Goal: Information Seeking & Learning: Understand process/instructions

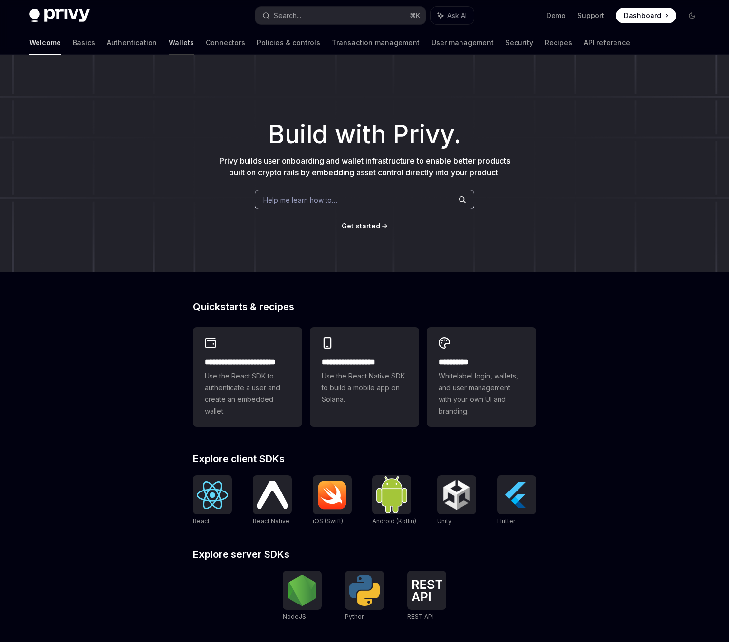
click at [168, 46] on link "Wallets" at bounding box center [180, 42] width 25 height 23
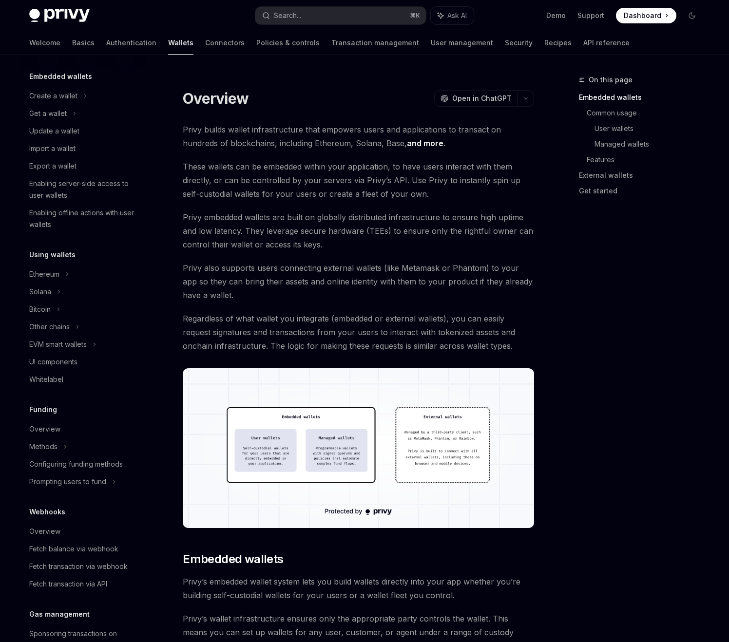
scroll to position [57, 0]
click at [72, 324] on div "Other chains" at bounding box center [83, 325] width 125 height 18
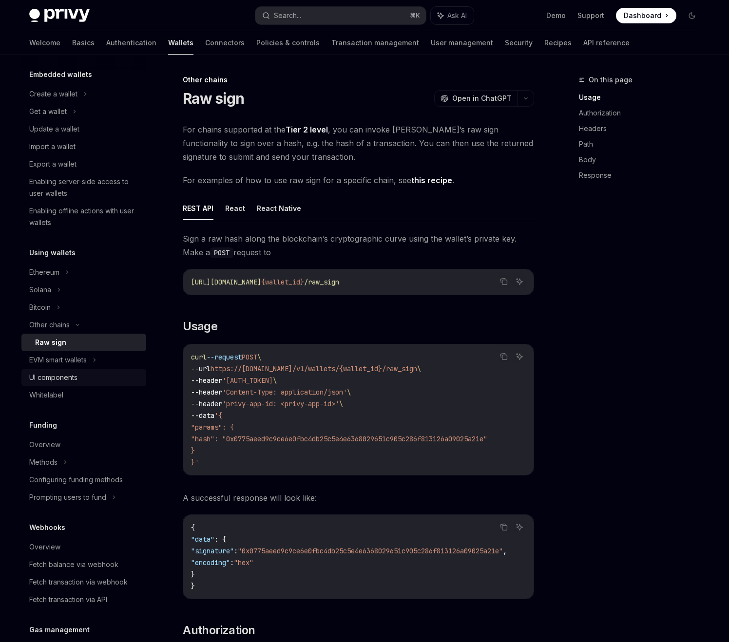
click at [77, 379] on div "UI components" at bounding box center [53, 378] width 48 height 12
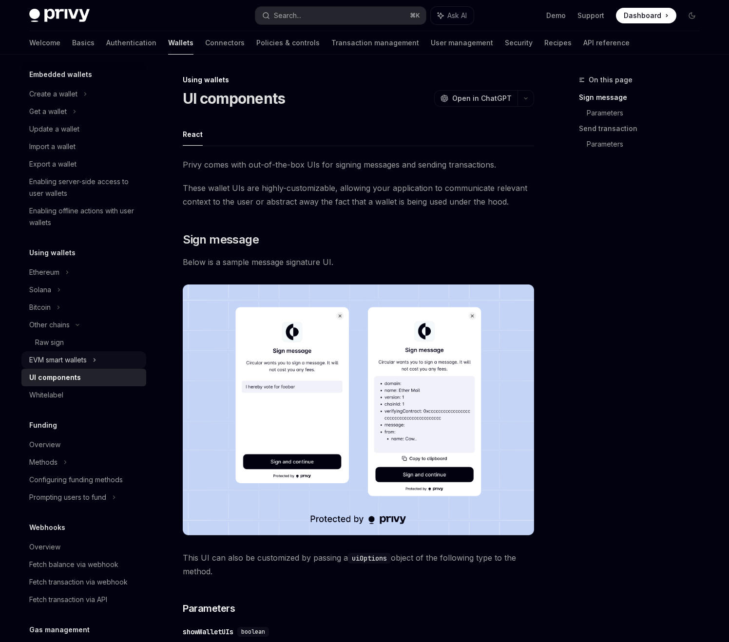
click at [92, 360] on div "EVM smart wallets" at bounding box center [83, 360] width 125 height 18
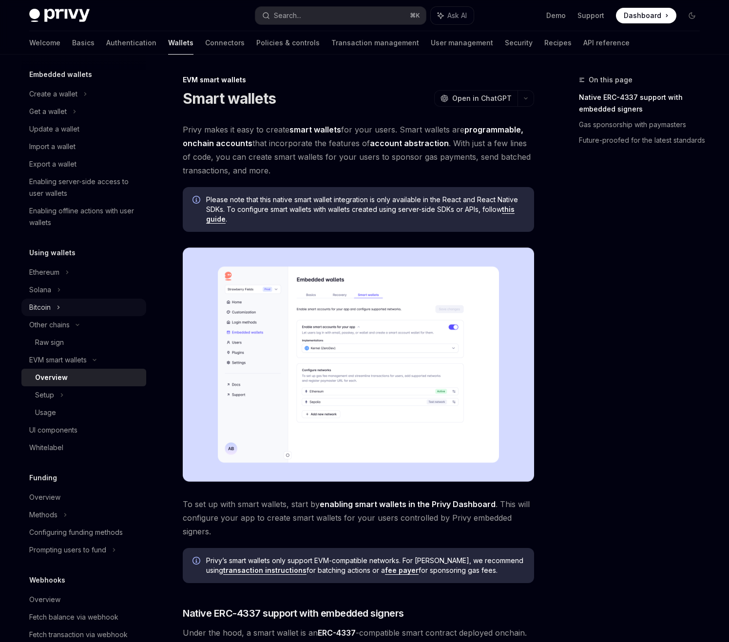
click at [61, 304] on div "Bitcoin" at bounding box center [83, 308] width 125 height 18
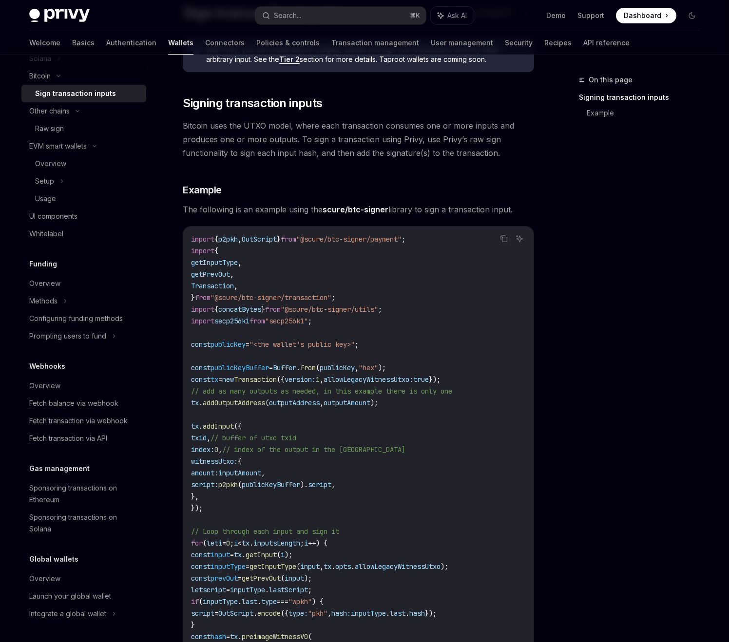
scroll to position [87, 0]
click at [72, 40] on link "Basics" at bounding box center [83, 42] width 22 height 23
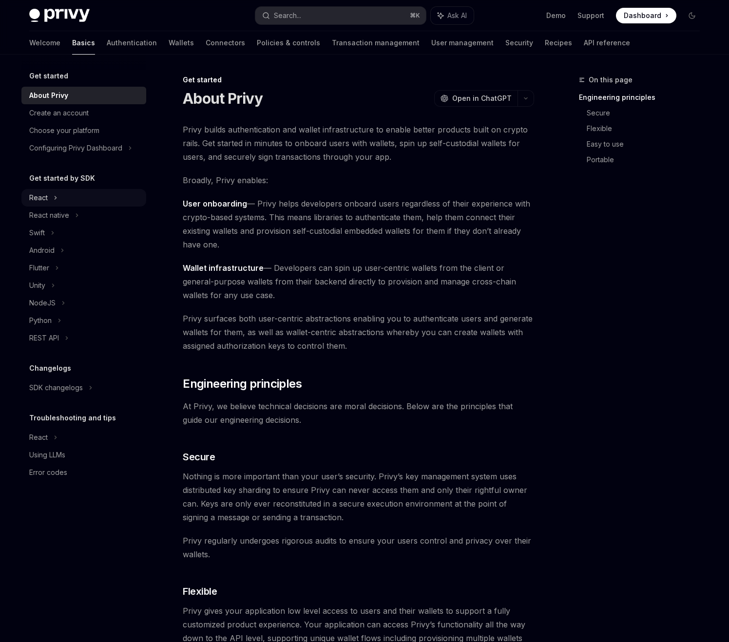
click at [60, 197] on div "React" at bounding box center [83, 198] width 125 height 18
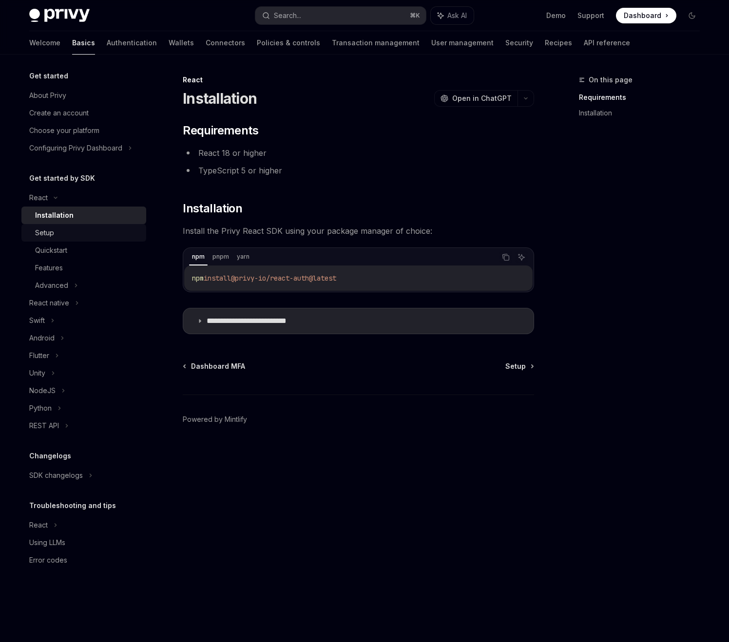
click at [75, 233] on div "Setup" at bounding box center [87, 233] width 105 height 12
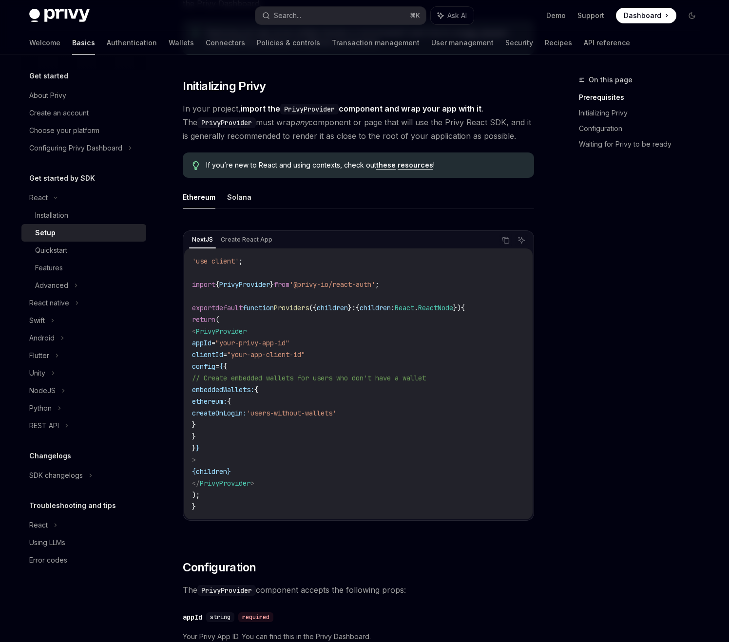
scroll to position [167, 0]
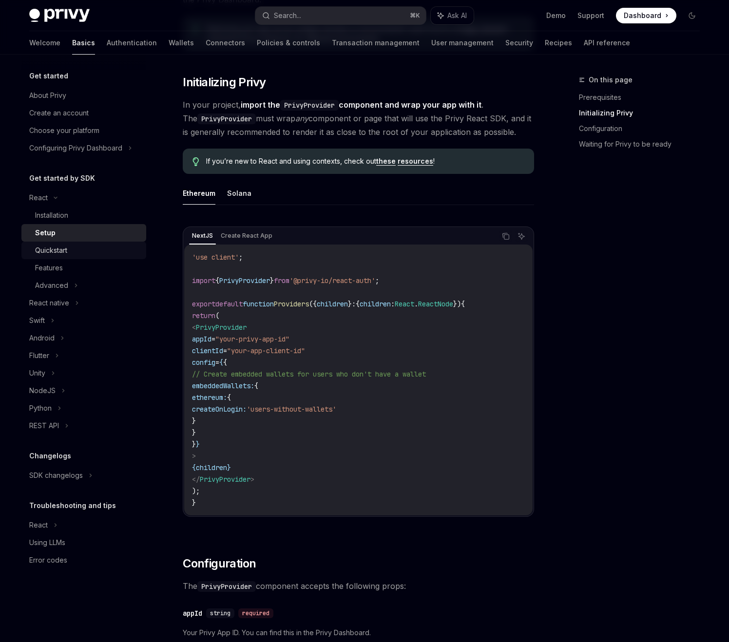
click at [71, 253] on div "Quickstart" at bounding box center [87, 250] width 105 height 12
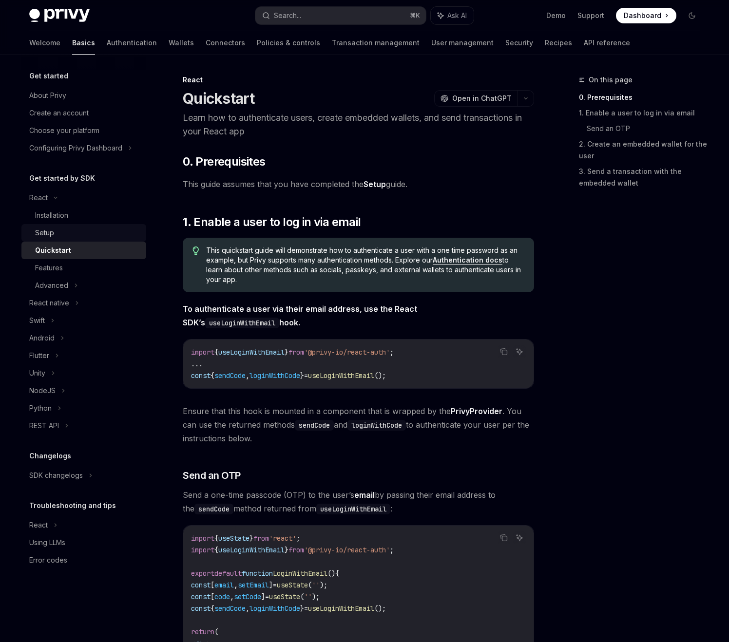
click at [65, 237] on div "Setup" at bounding box center [87, 233] width 105 height 12
type textarea "*"
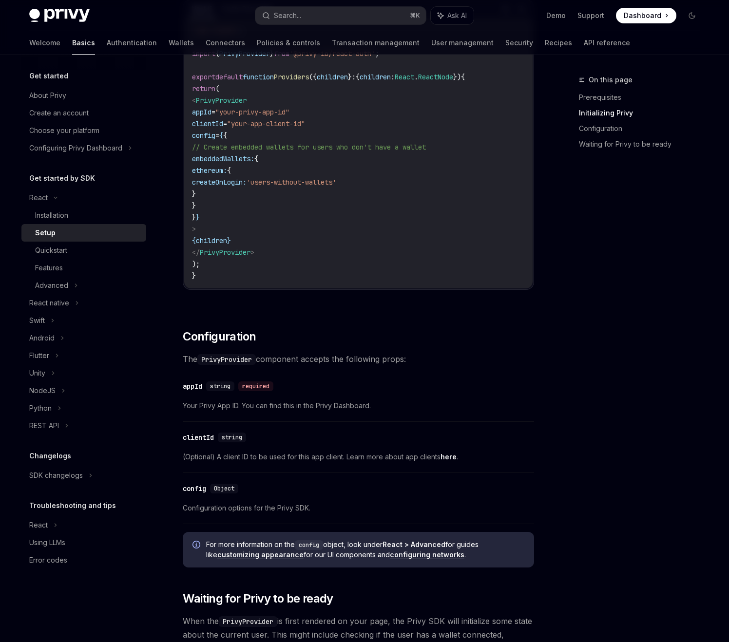
scroll to position [376, 0]
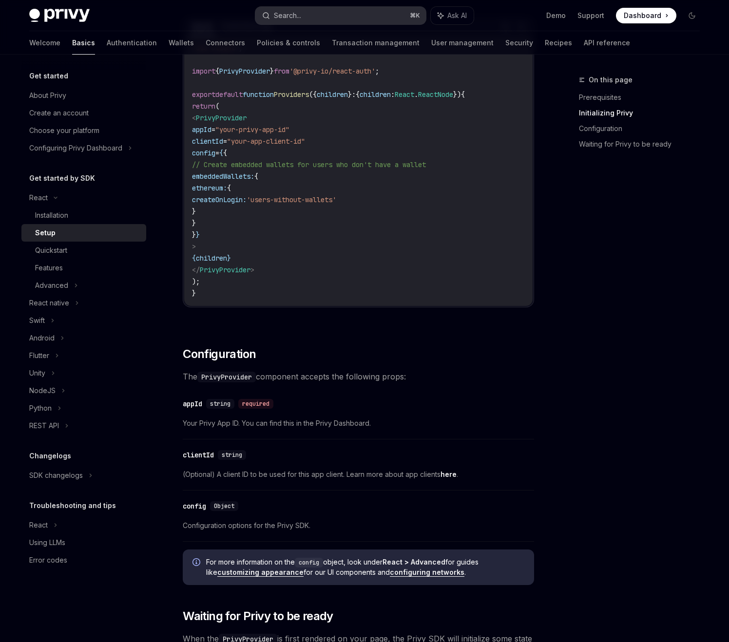
click at [285, 10] on div "Search..." at bounding box center [287, 16] width 27 height 12
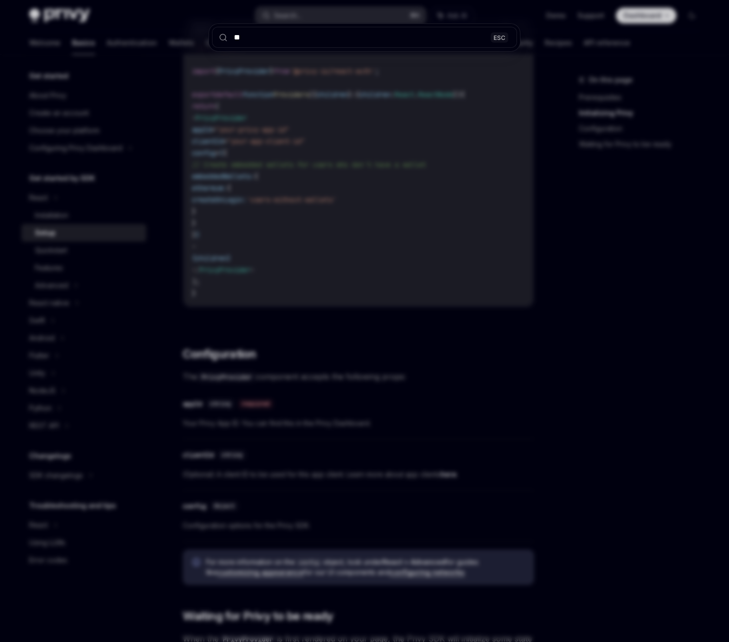
type input "***"
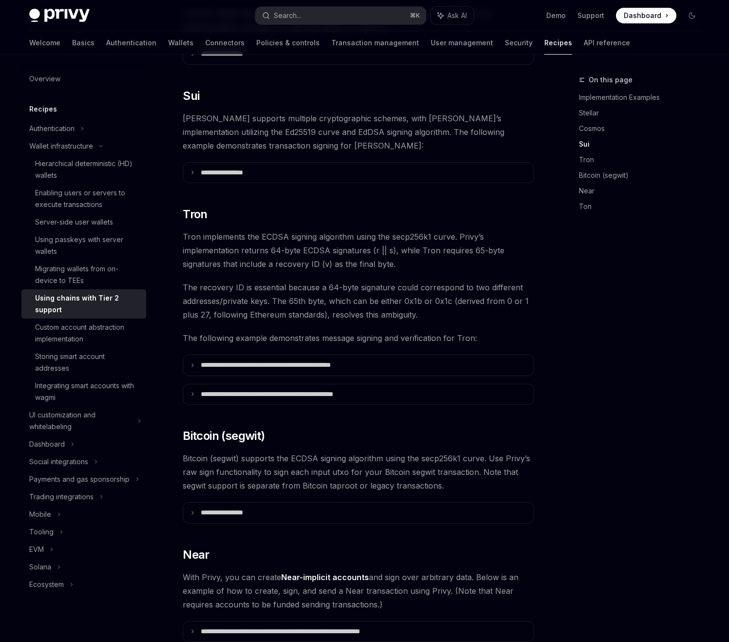
scroll to position [488, 0]
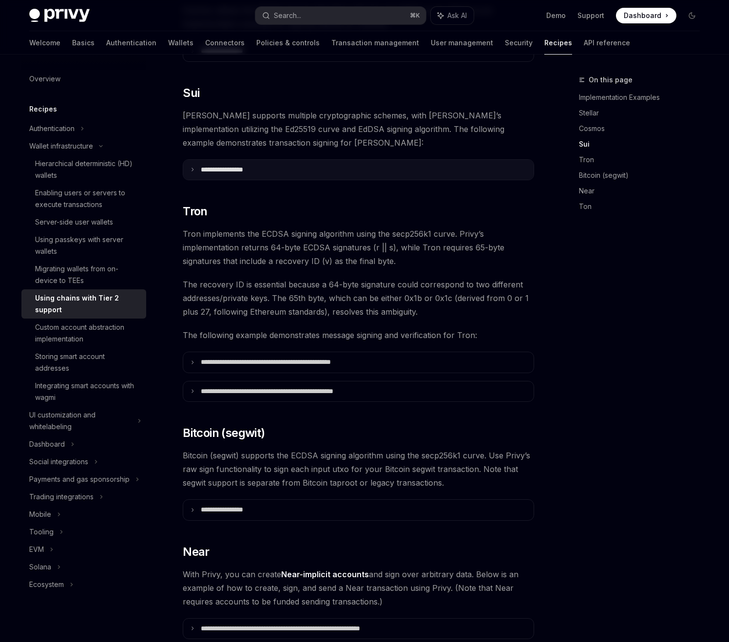
click at [189, 160] on summary "**********" at bounding box center [358, 170] width 350 height 20
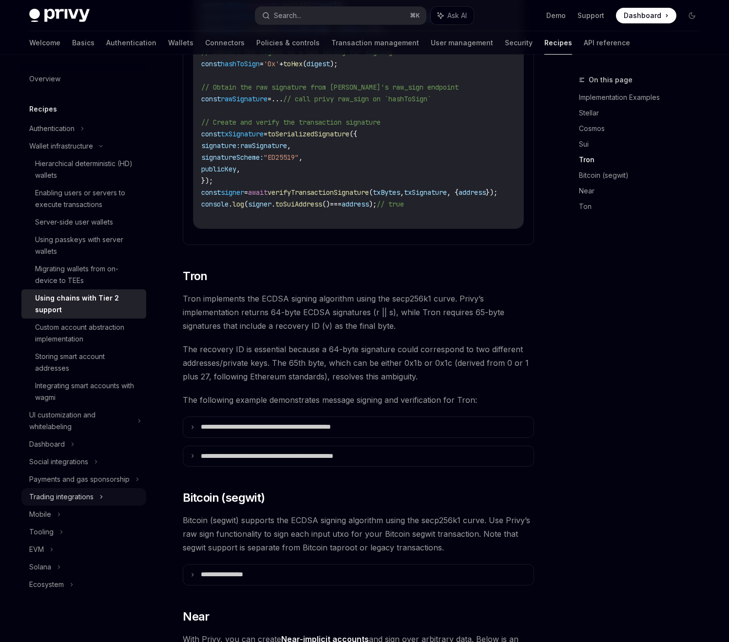
scroll to position [770, 0]
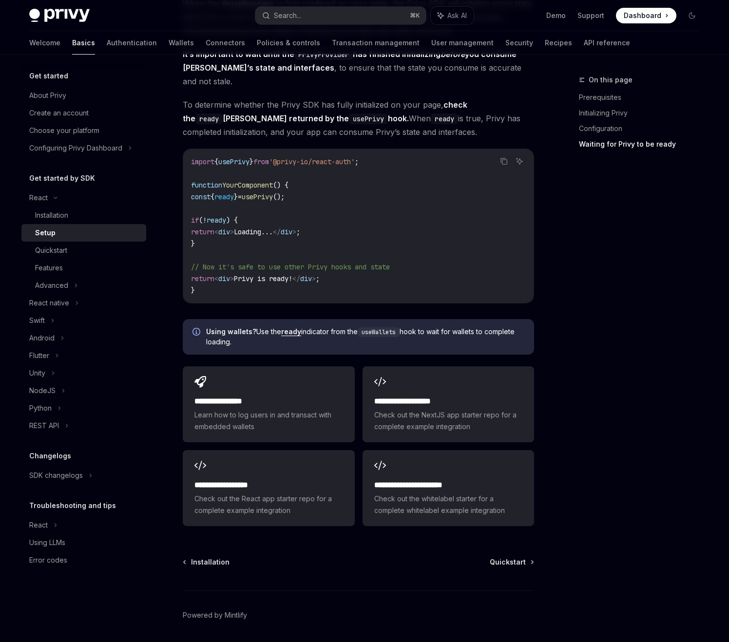
scroll to position [1030, 0]
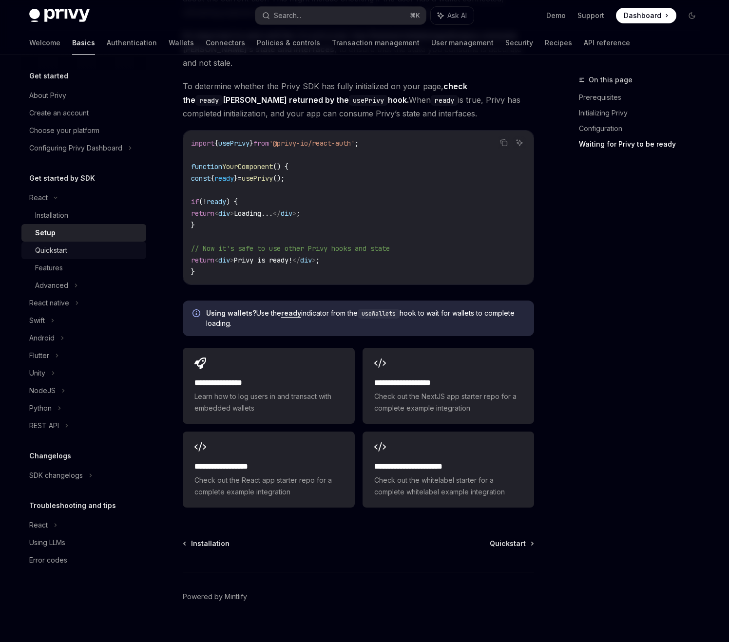
click at [60, 254] on div "Quickstart" at bounding box center [51, 250] width 32 height 12
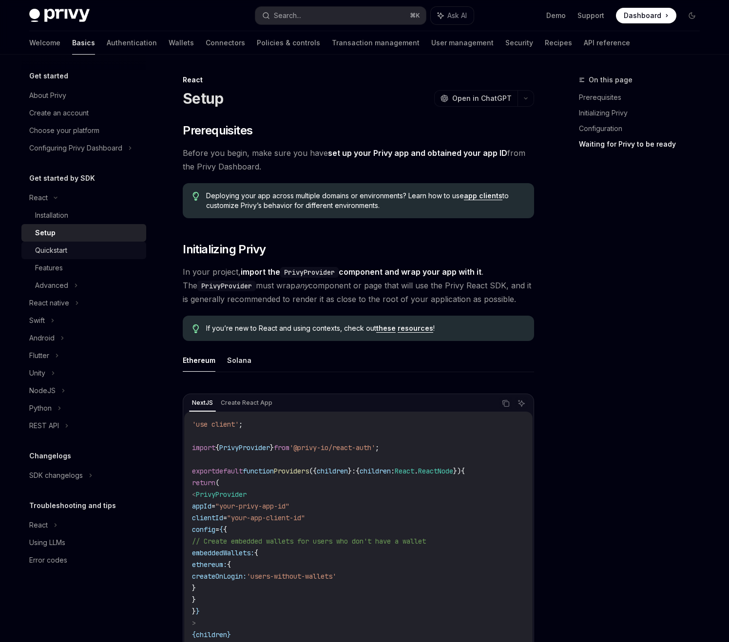
click at [72, 250] on div "Quickstart" at bounding box center [87, 250] width 105 height 12
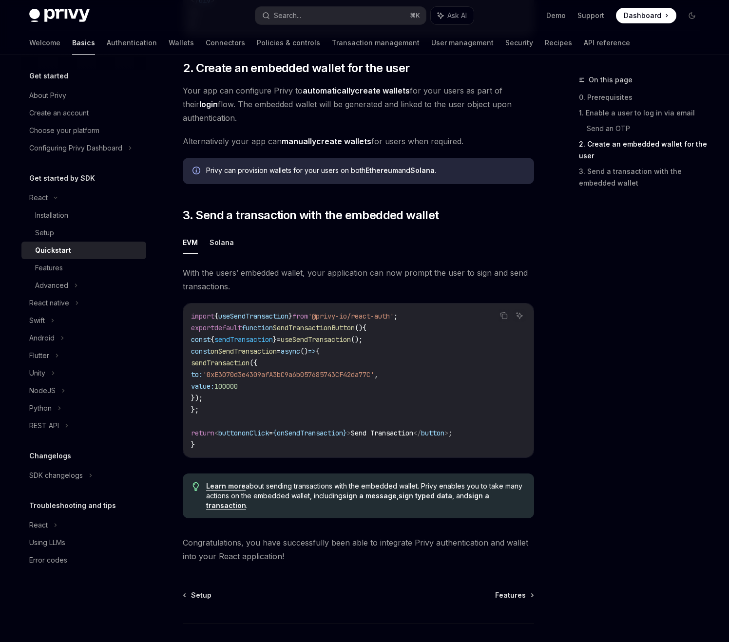
scroll to position [707, 0]
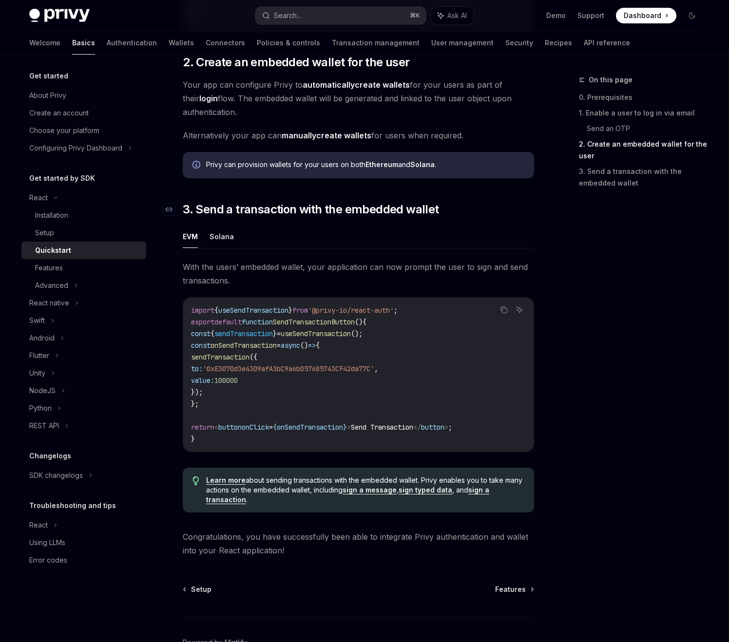
click at [252, 217] on span "3. Send a transaction with the embedded wallet" at bounding box center [311, 210] width 256 height 16
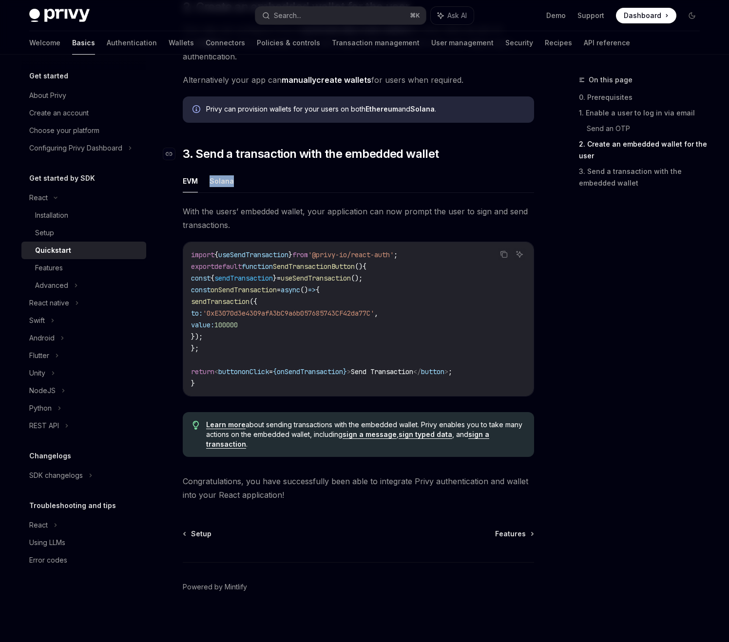
click at [252, 218] on div "EVM Solana With the users’ embedded wallet, your application can now prompt the…" at bounding box center [358, 316] width 351 height 295
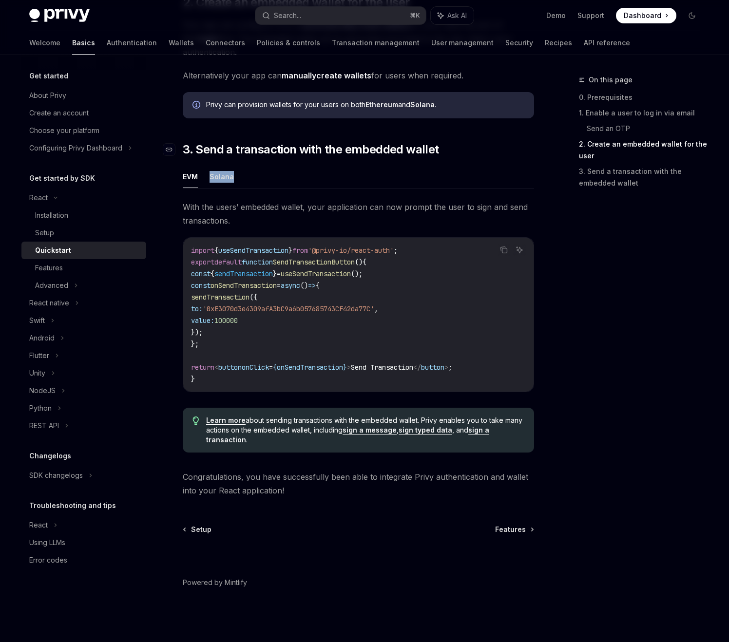
scroll to position [771, 0]
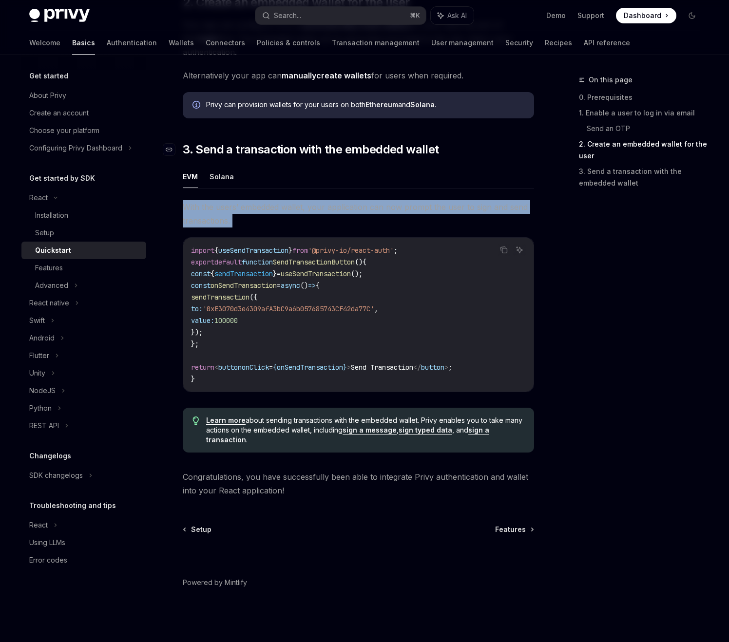
click at [252, 218] on span "With the users’ embedded wallet, your application can now prompt the user to si…" at bounding box center [358, 213] width 351 height 27
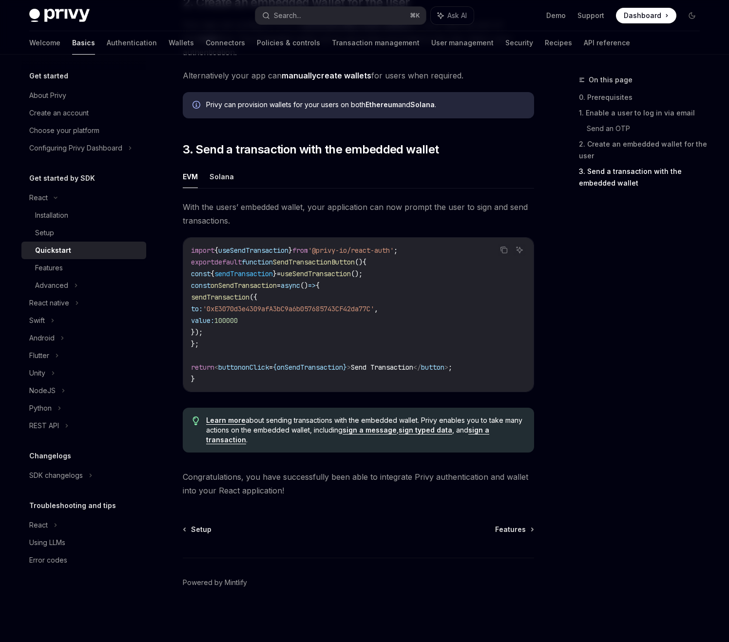
click at [237, 281] on span "onSendTransaction" at bounding box center [243, 285] width 66 height 9
click at [204, 250] on span "import" at bounding box center [202, 250] width 23 height 9
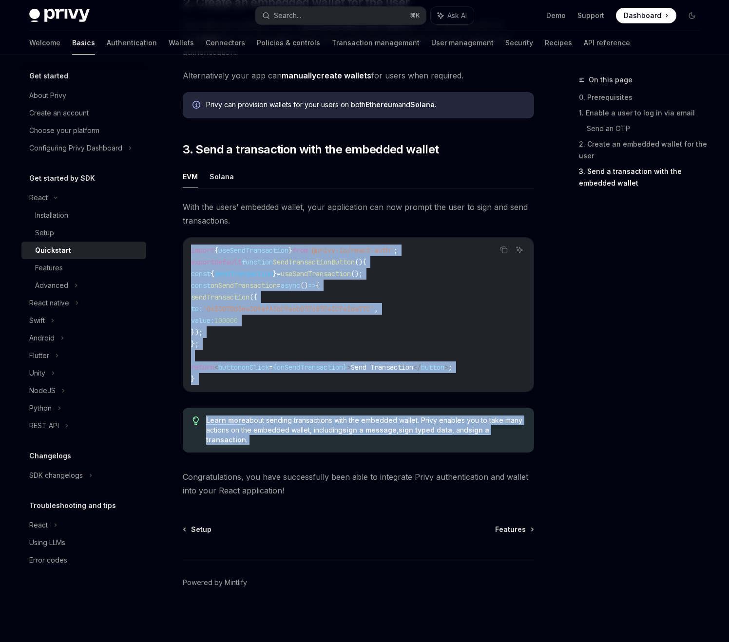
drag, startPoint x: 204, startPoint y: 250, endPoint x: 216, endPoint y: 395, distance: 145.6
click at [216, 396] on div "With the users’ embedded wallet, your application can now prompt the user to si…" at bounding box center [358, 330] width 351 height 260
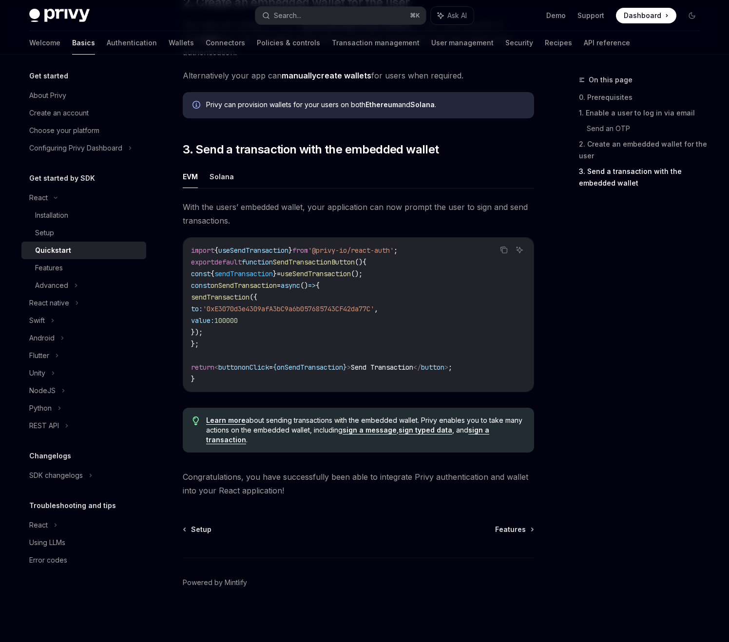
click at [212, 378] on code "import { useSendTransaction } from '@privy-io/react-auth' ; export default func…" at bounding box center [358, 314] width 335 height 140
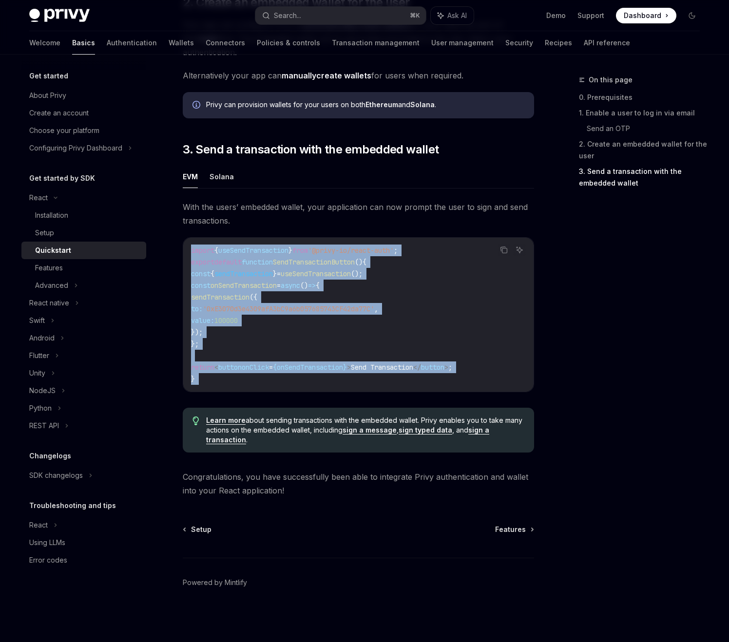
drag, startPoint x: 212, startPoint y: 378, endPoint x: 198, endPoint y: 240, distance: 139.1
click at [198, 240] on div "import { useSendTransaction } from '@privy-io/react-auth' ; export default func…" at bounding box center [358, 315] width 350 height 154
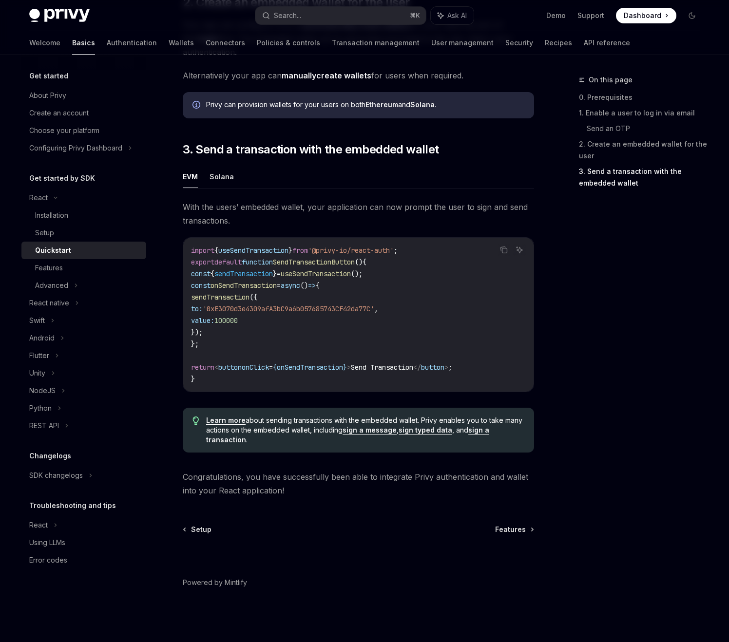
click at [198, 250] on span "import" at bounding box center [202, 250] width 23 height 9
click at [40, 269] on div "Features" at bounding box center [49, 268] width 28 height 12
type textarea "*"
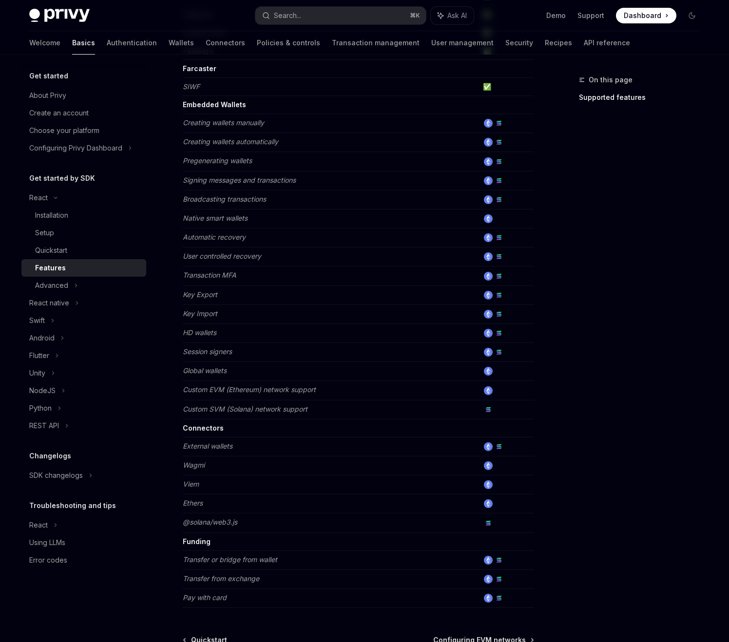
scroll to position [360, 0]
